Goal: Register for event/course

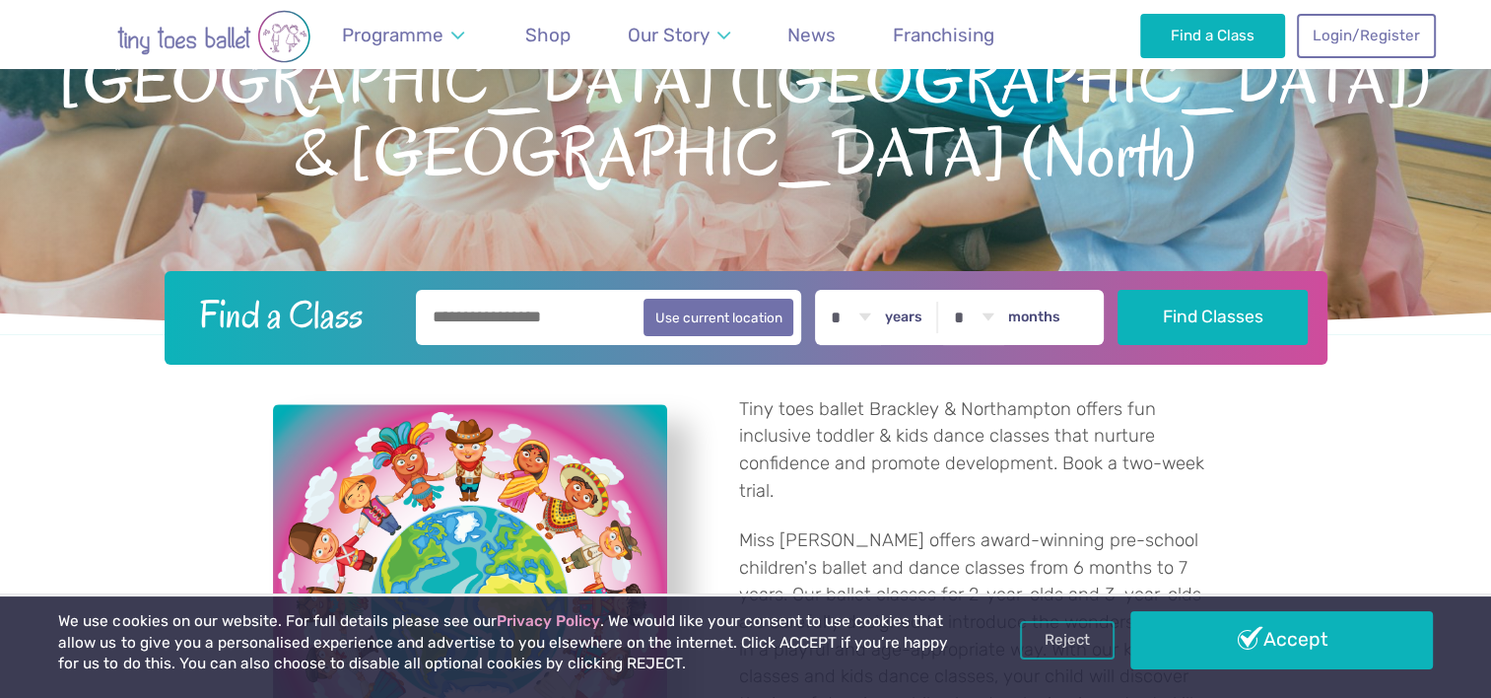
scroll to position [326, 0]
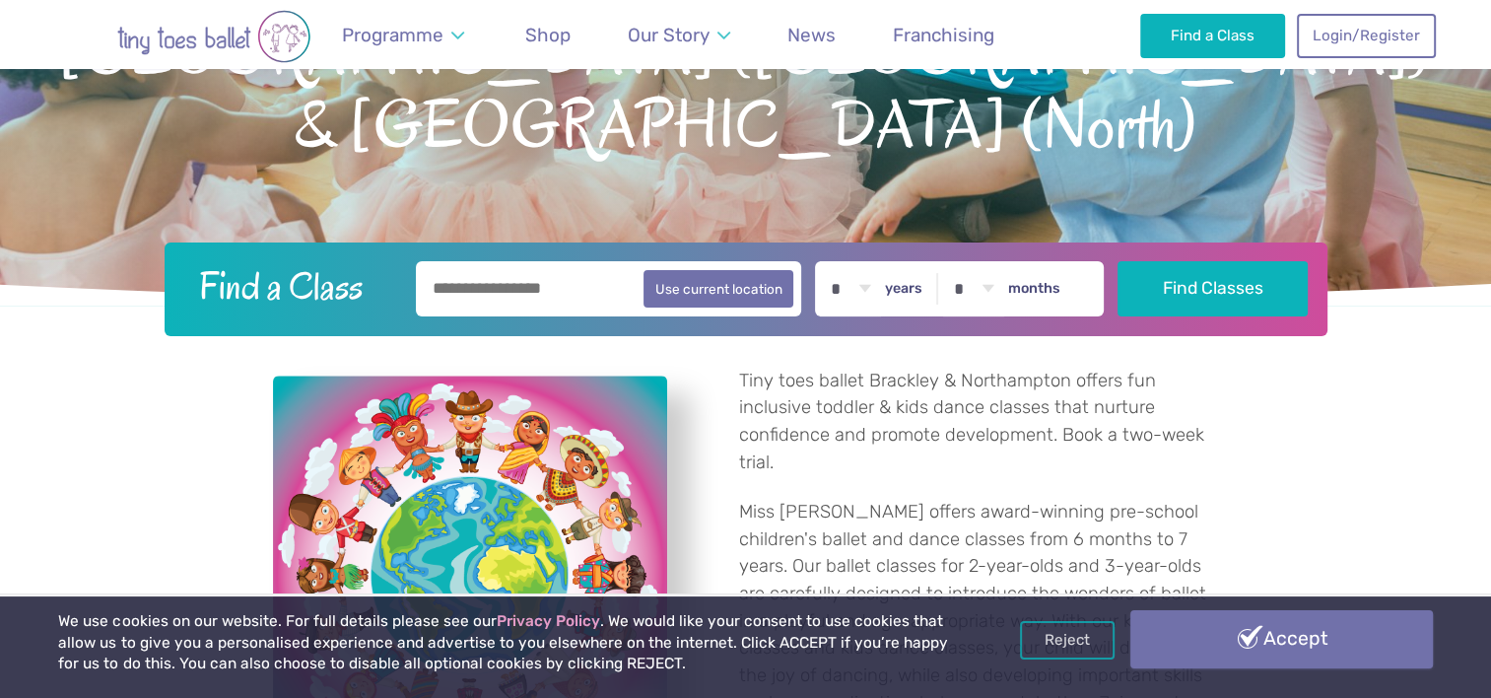
click at [1221, 646] on link "Accept" at bounding box center [1282, 638] width 302 height 57
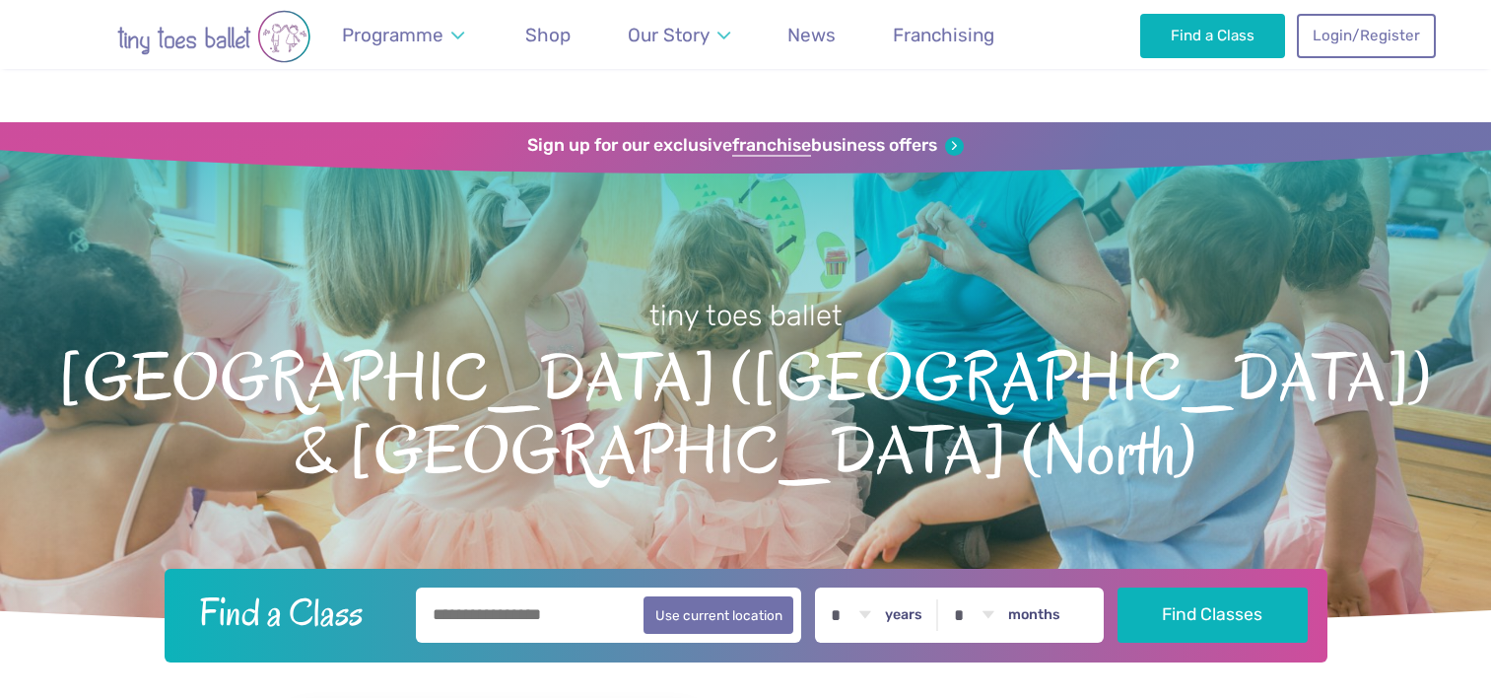
scroll to position [326, 0]
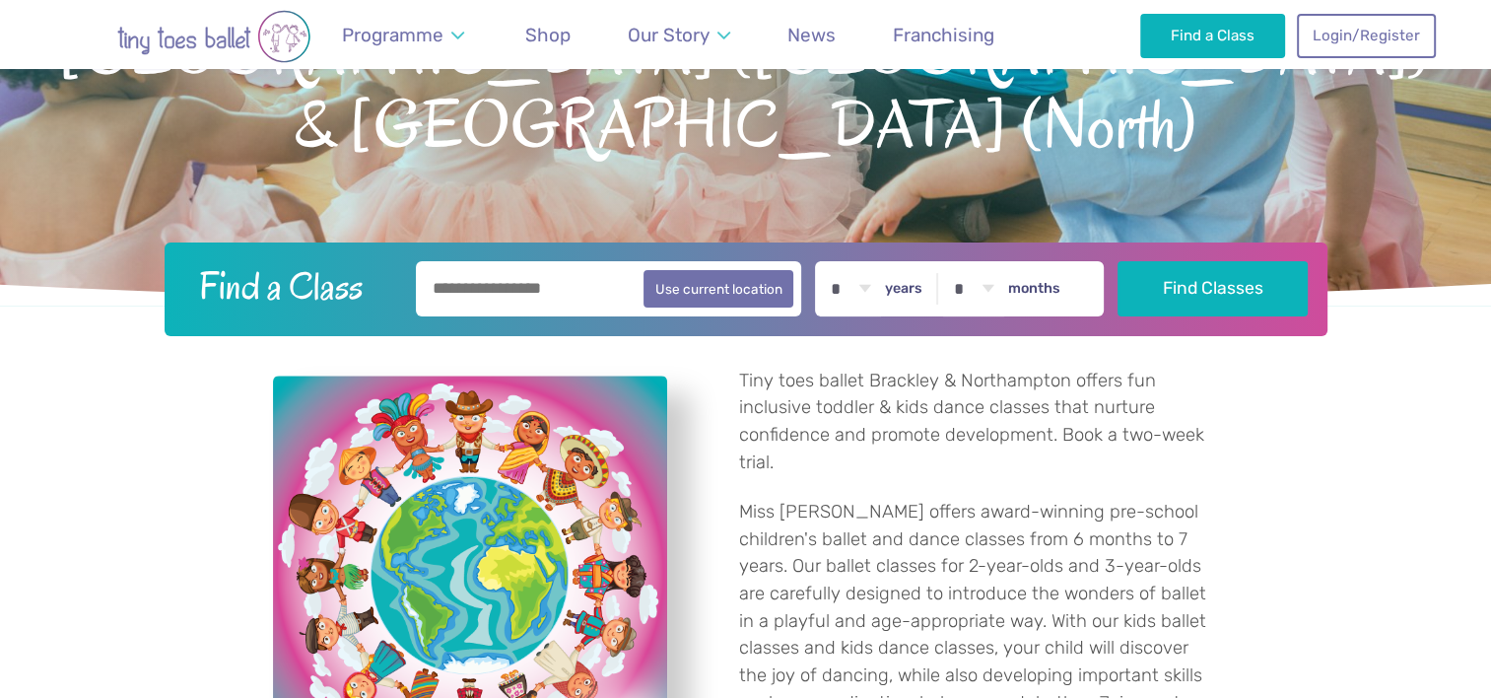
click at [573, 277] on input "text" at bounding box center [609, 288] width 386 height 55
click at [755, 283] on button "Use current location" at bounding box center [719, 287] width 151 height 37
type input "**********"
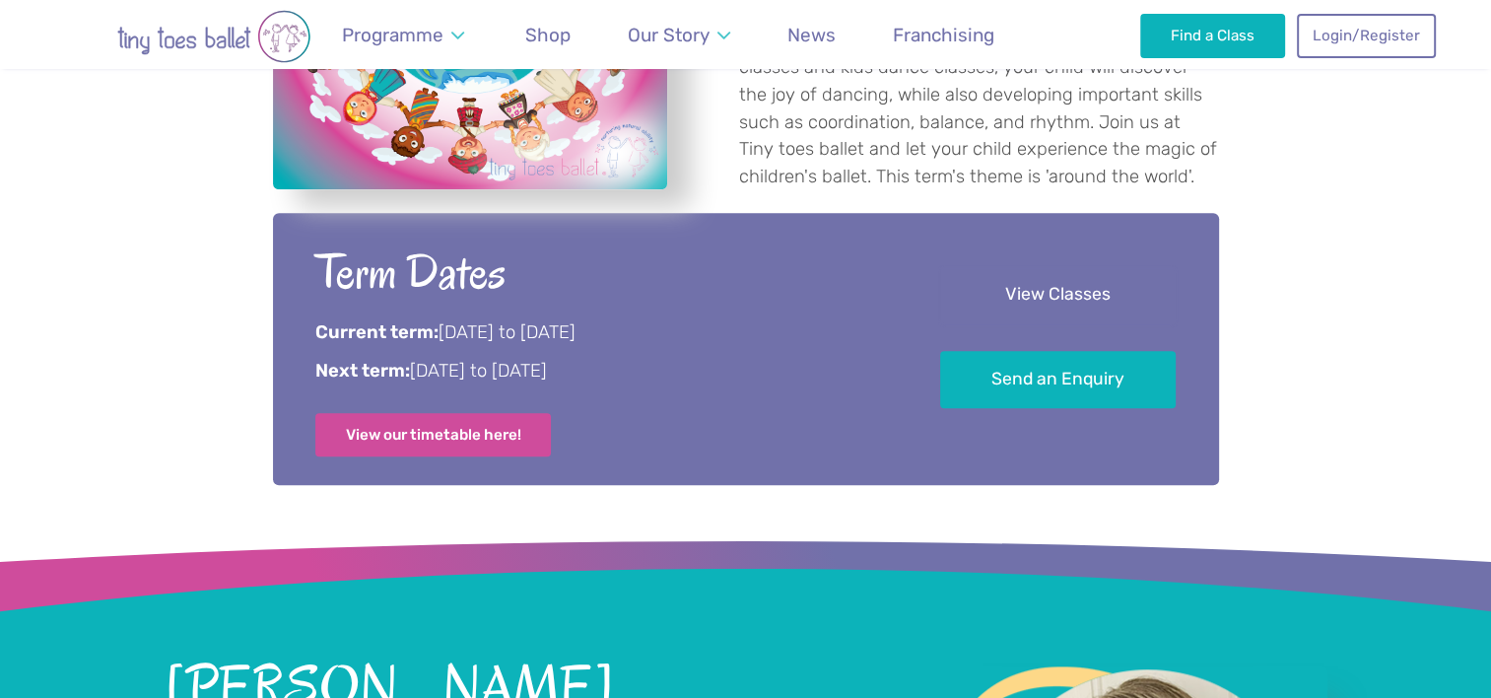
click at [1002, 314] on link "View Classes" at bounding box center [1058, 295] width 236 height 58
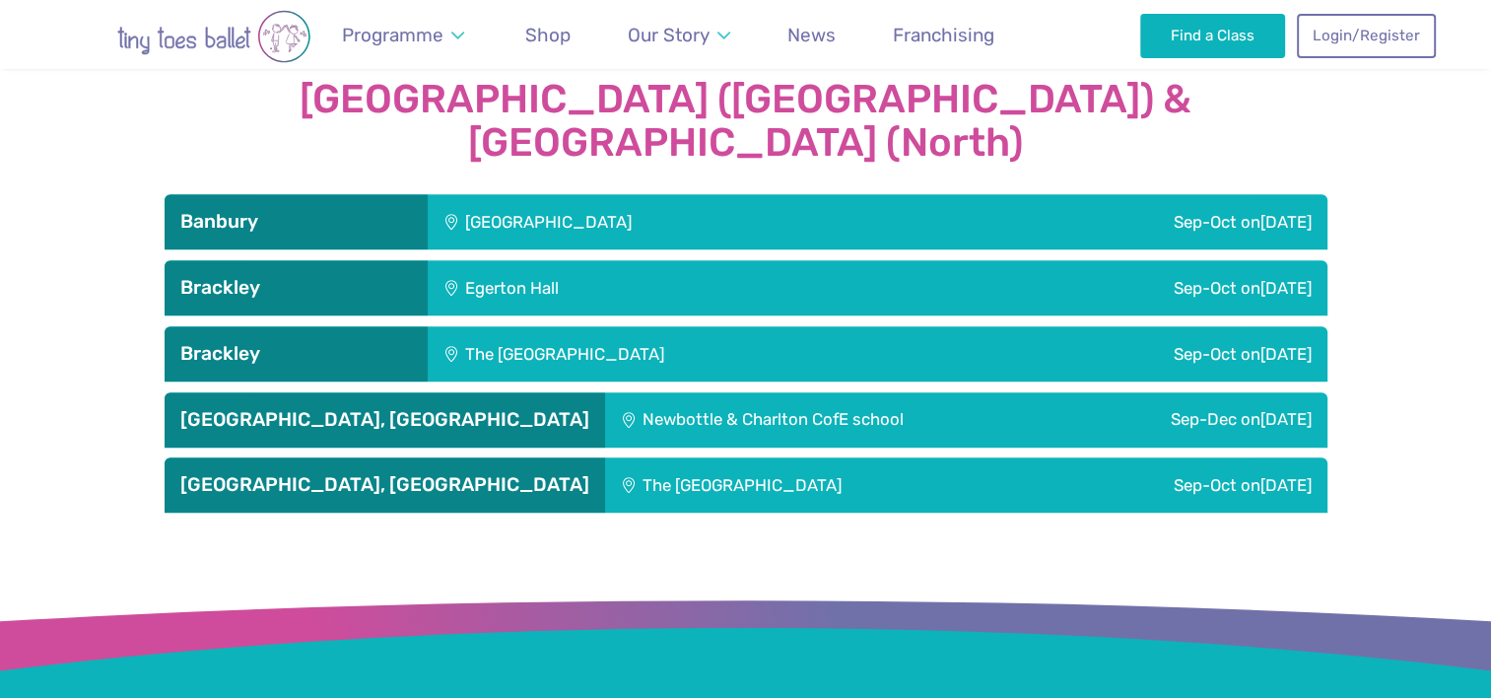
click at [536, 260] on div "Egerton Hall" at bounding box center [637, 287] width 419 height 55
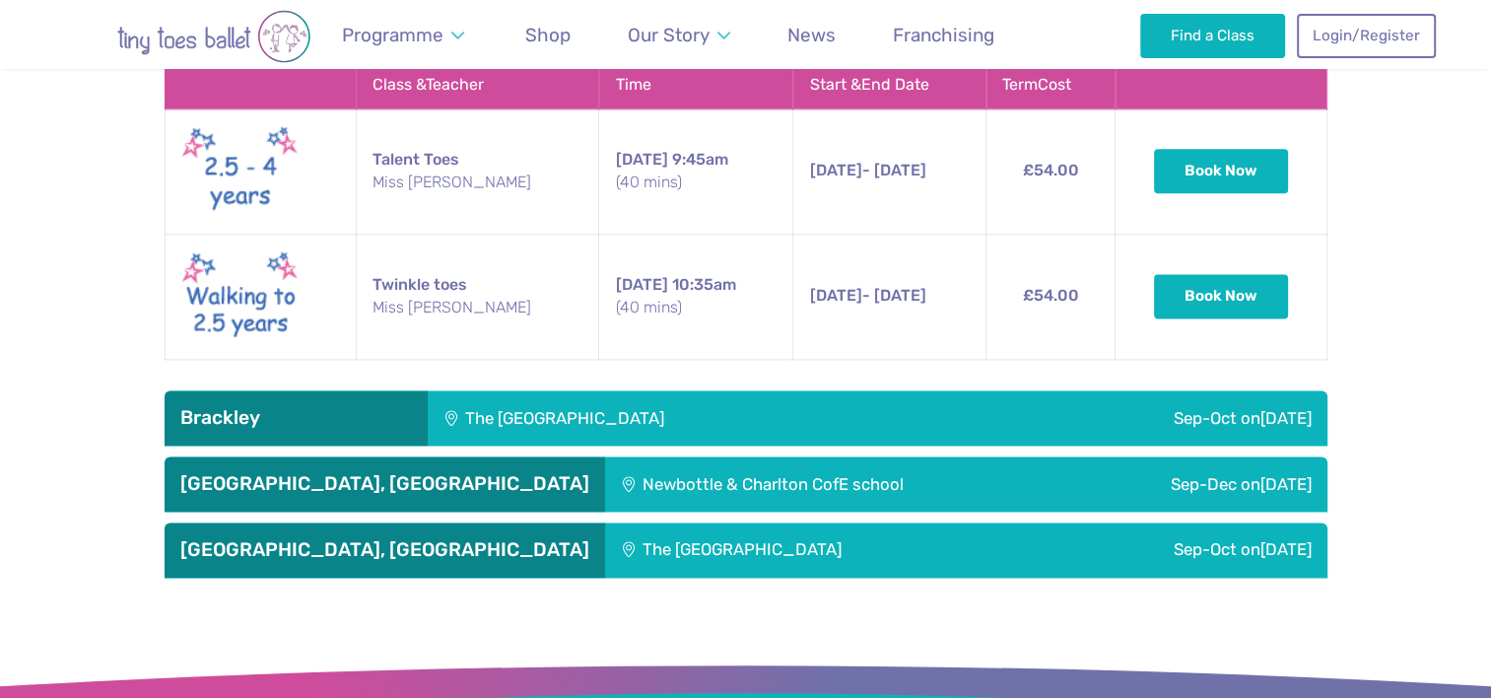
scroll to position [2536, 0]
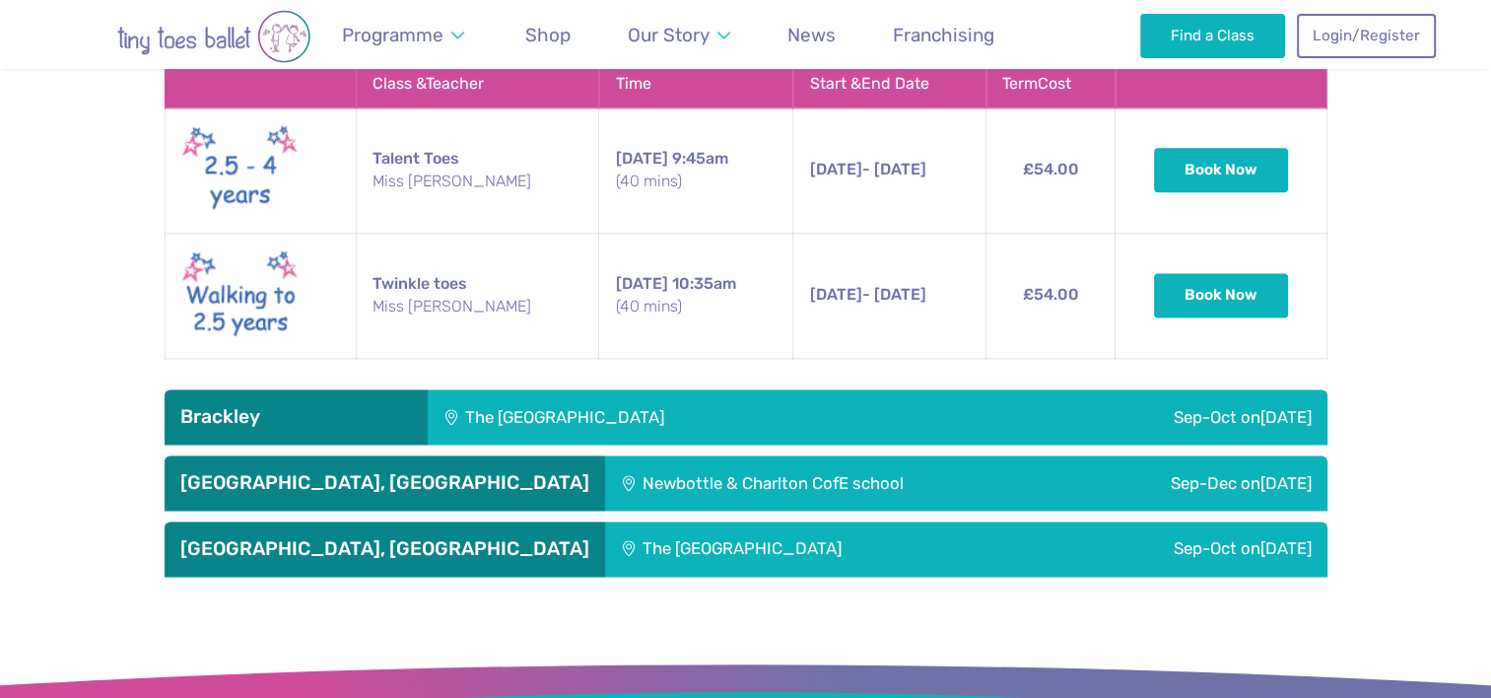
click at [614, 389] on div "The [GEOGRAPHIC_DATA]" at bounding box center [697, 416] width 539 height 55
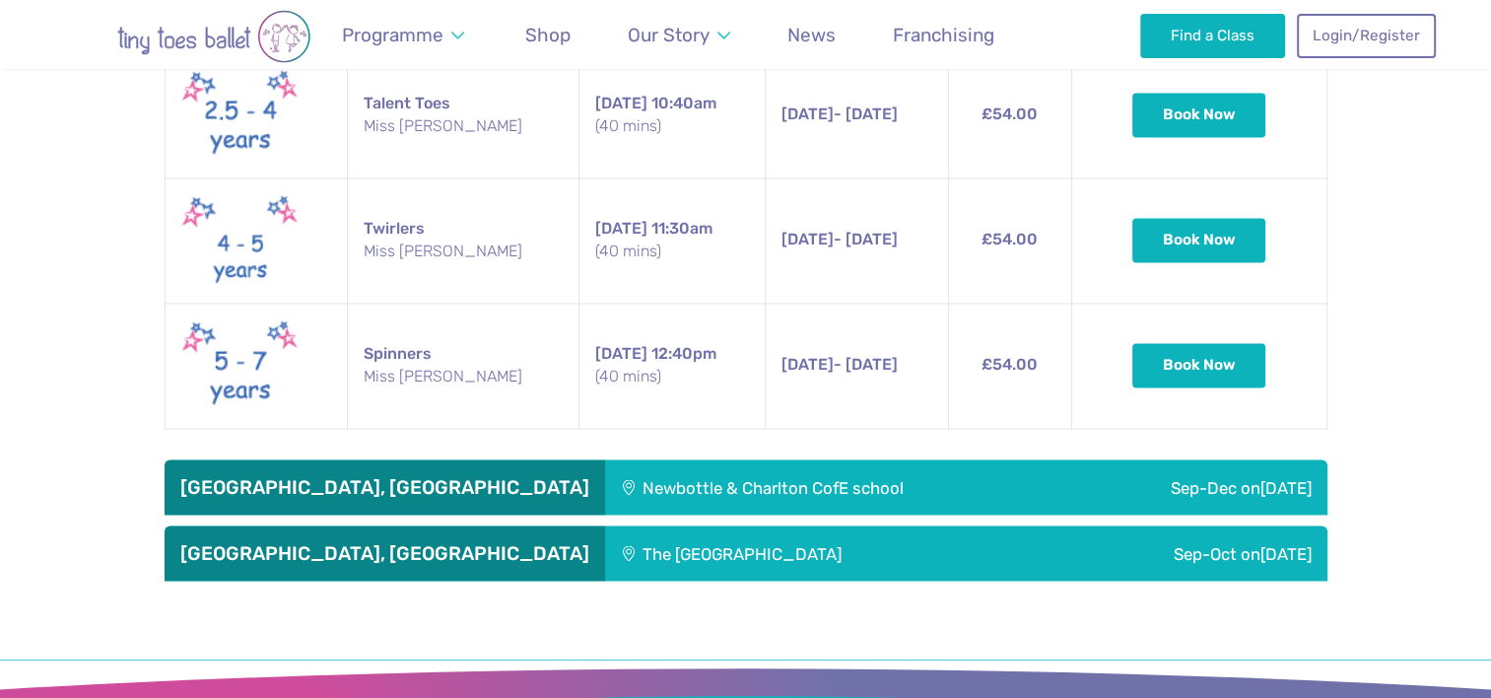
scroll to position [3403, 0]
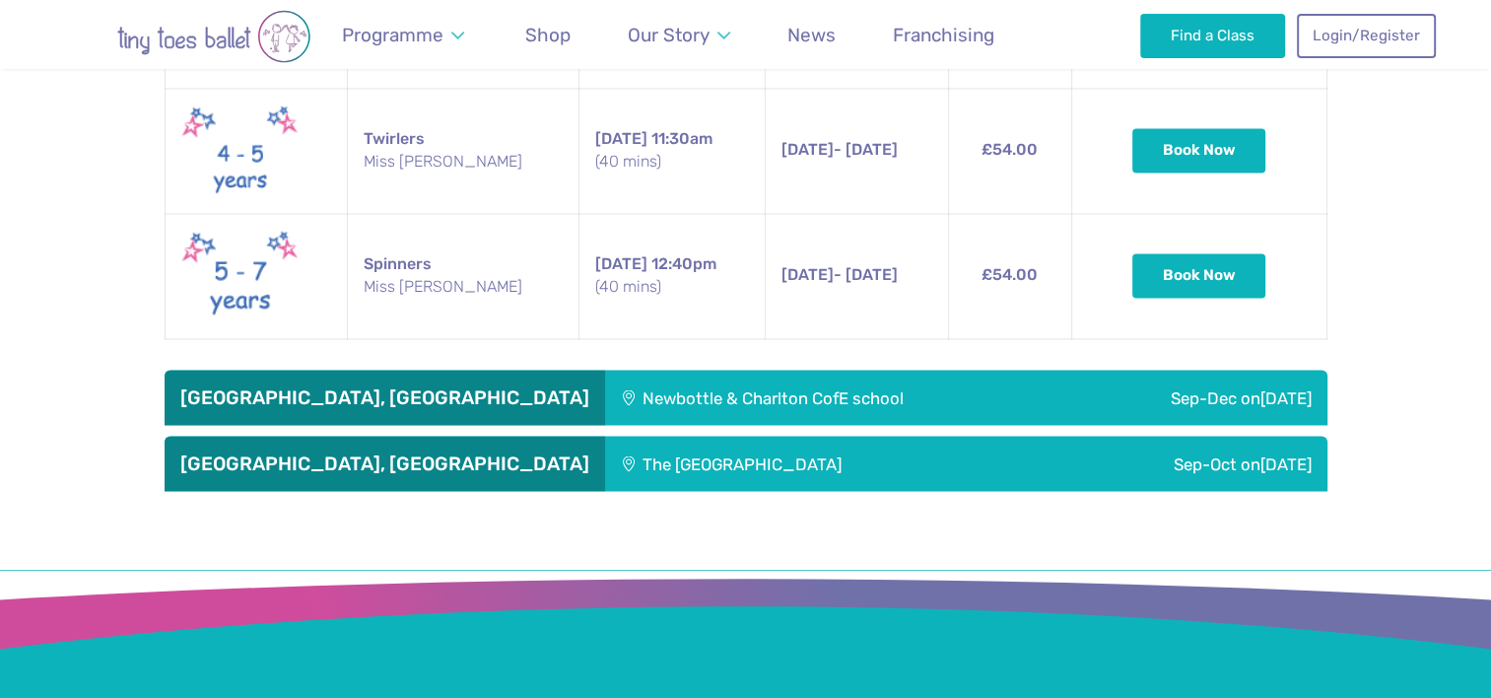
click at [605, 370] on div "Newbottle & Charlton CofE school" at bounding box center [838, 397] width 467 height 55
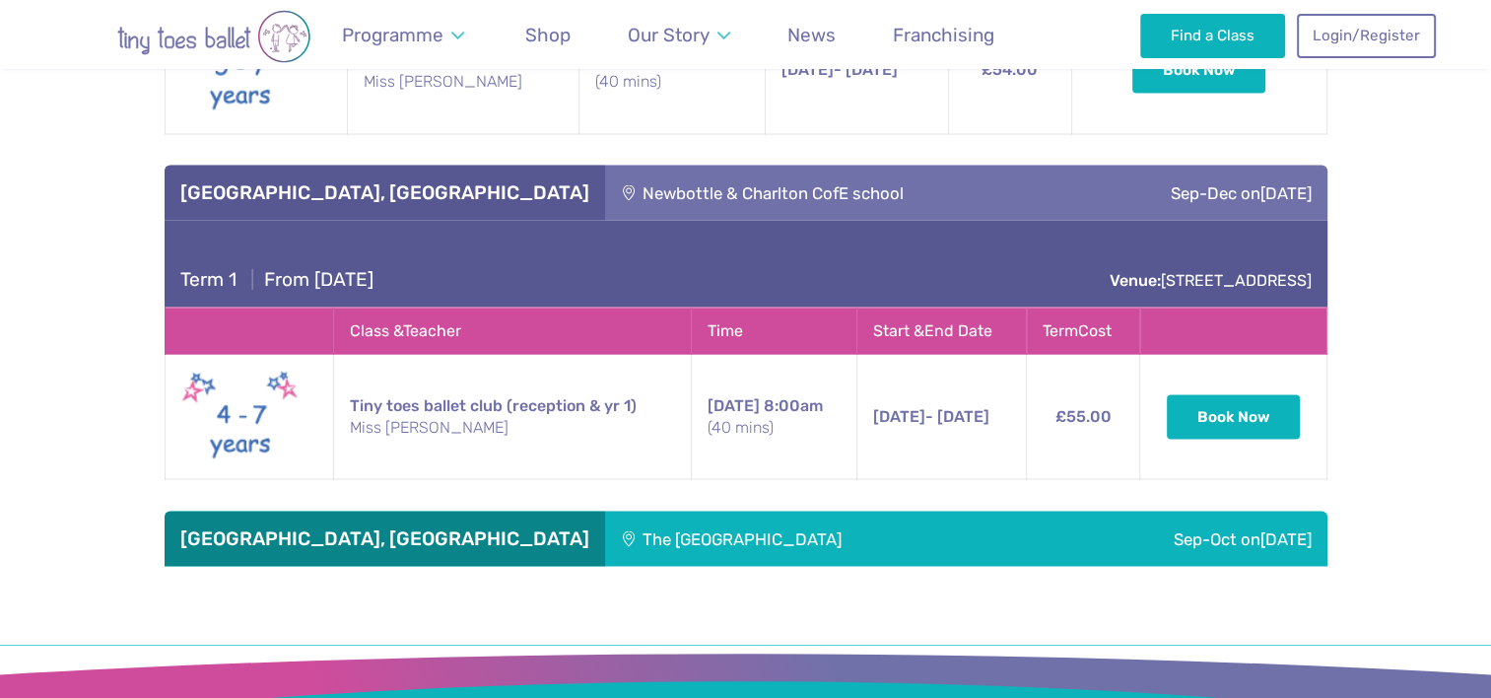
scroll to position [3608, 0]
click at [605, 511] on div "The [GEOGRAPHIC_DATA]" at bounding box center [821, 538] width 433 height 55
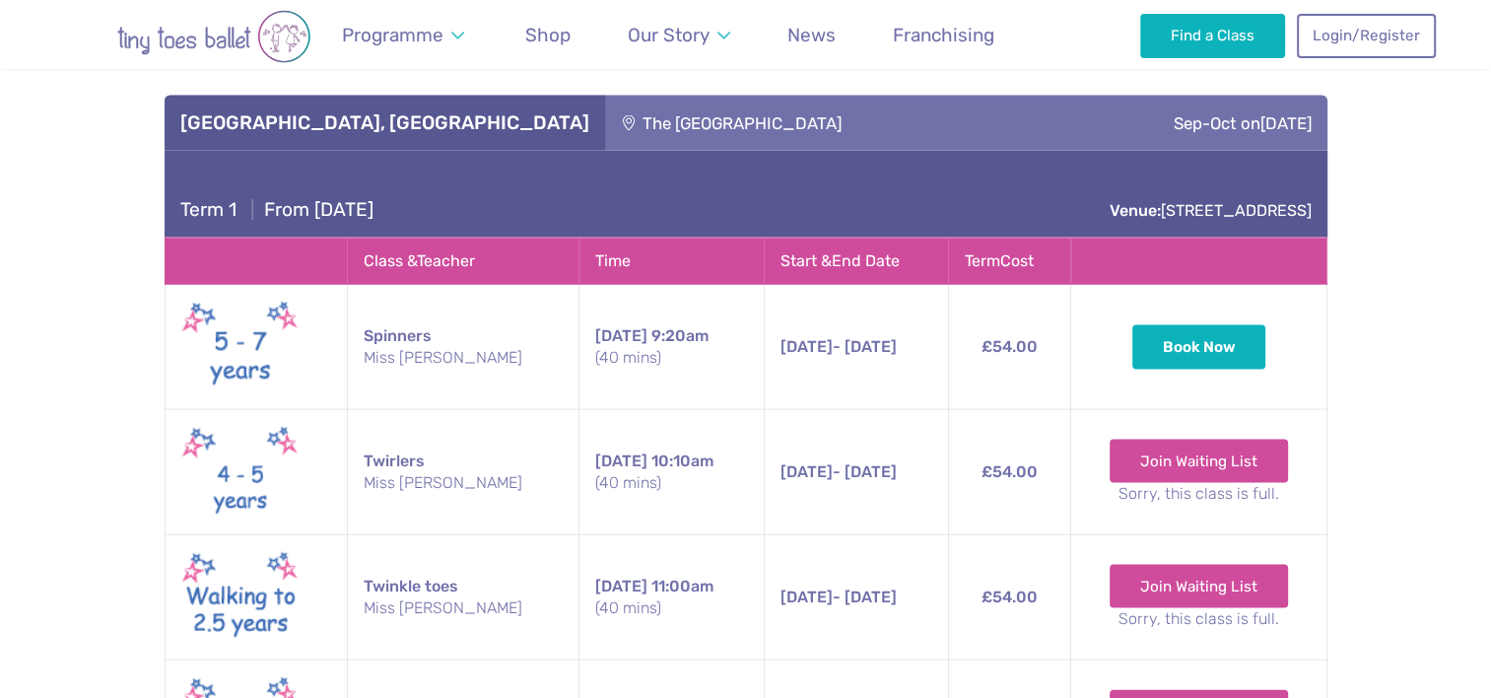
scroll to position [4022, 0]
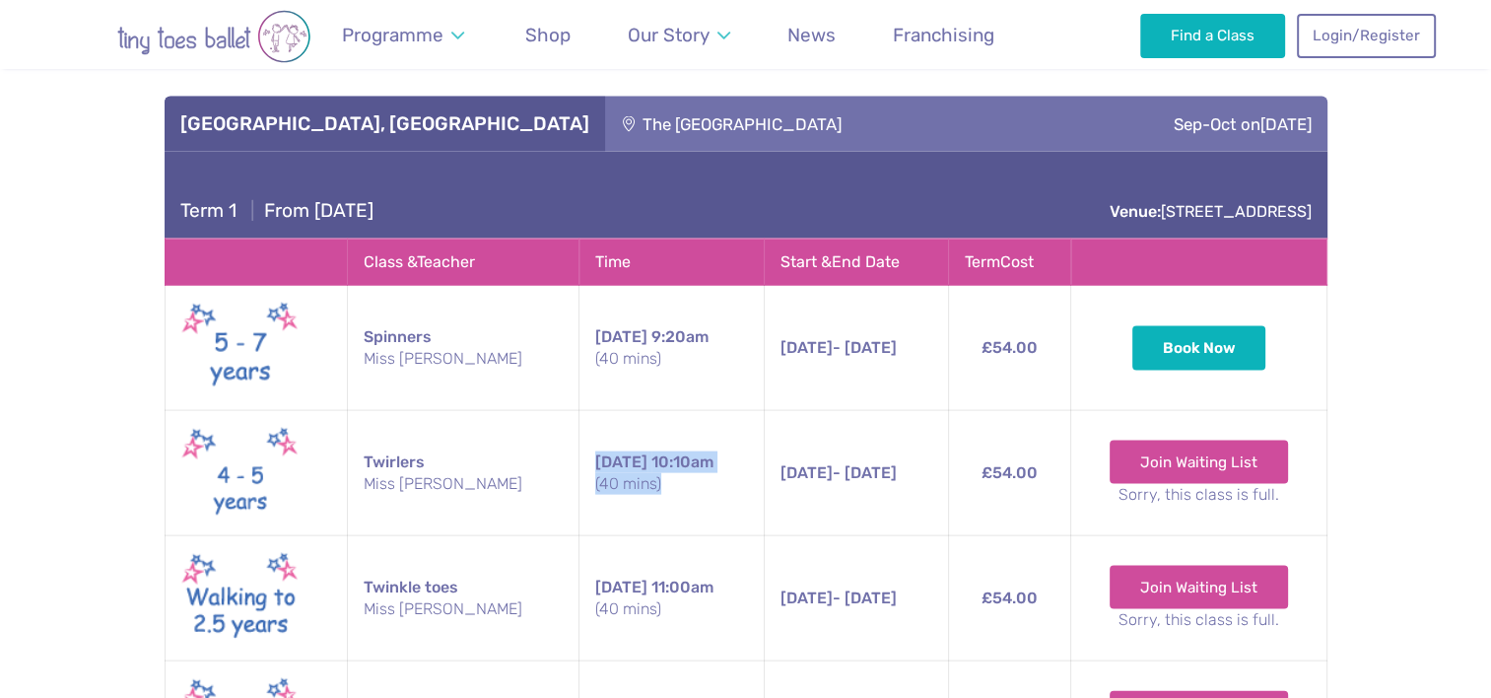
drag, startPoint x: 541, startPoint y: 388, endPoint x: 626, endPoint y: 412, distance: 88.0
click at [626, 412] on td "Saturday 10:10am (40 mins)" at bounding box center [672, 473] width 185 height 125
click at [531, 42] on span "Shop" at bounding box center [547, 35] width 45 height 23
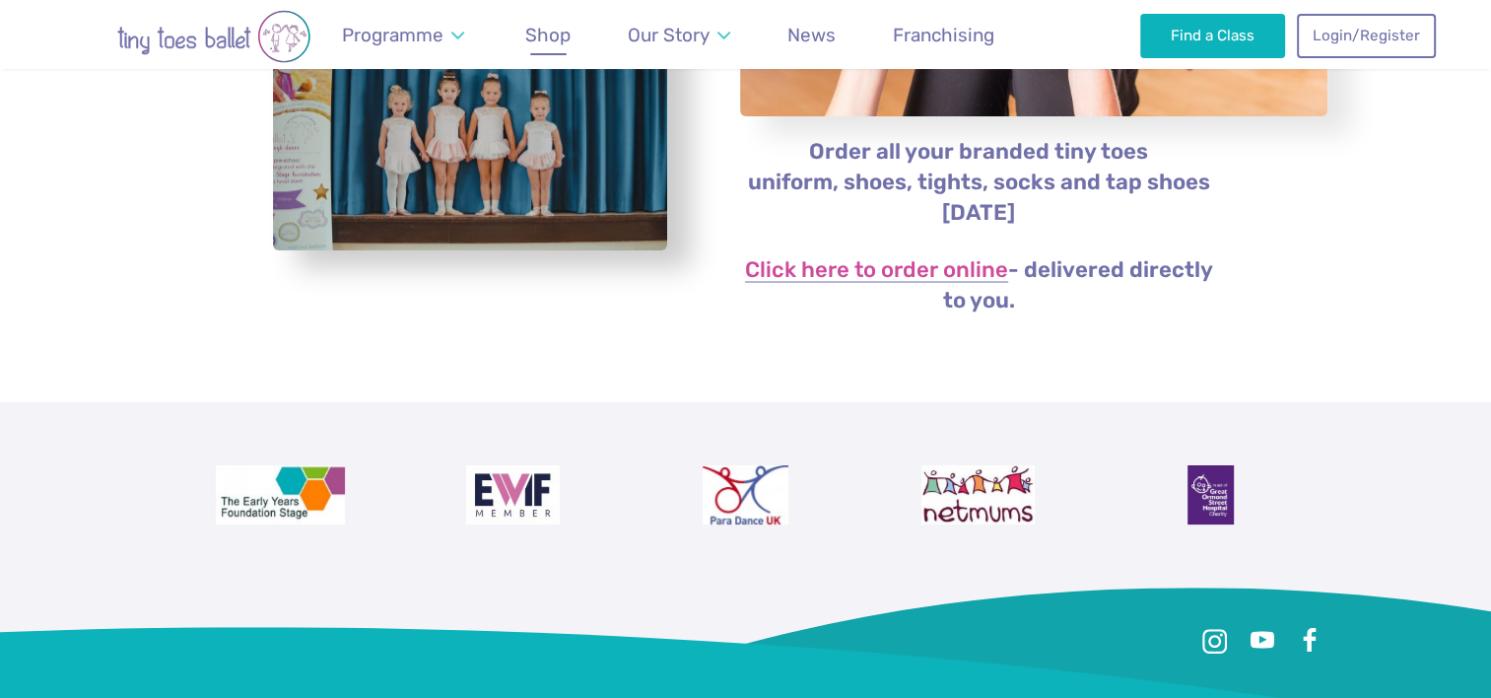
scroll to position [455, 0]
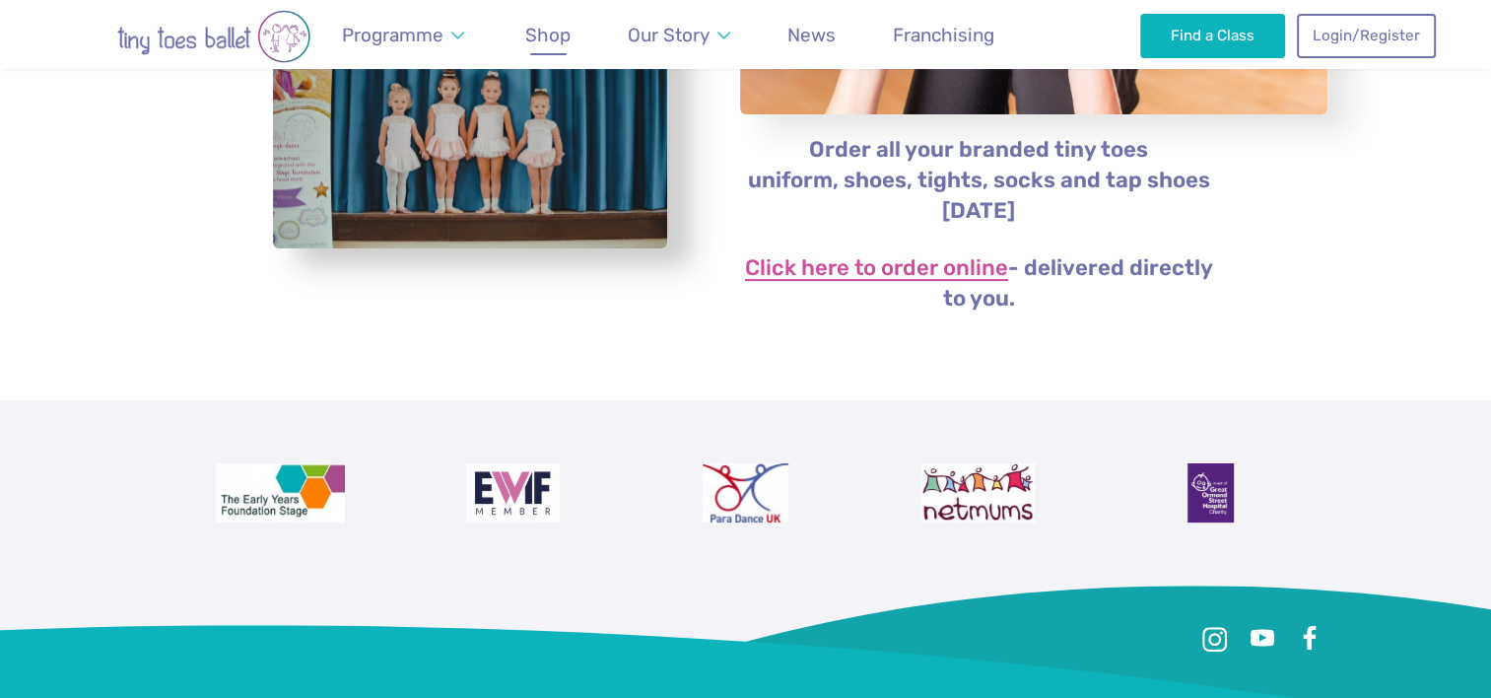
click at [965, 269] on link "Click here to order online" at bounding box center [876, 269] width 263 height 24
